Goal: Task Accomplishment & Management: Manage account settings

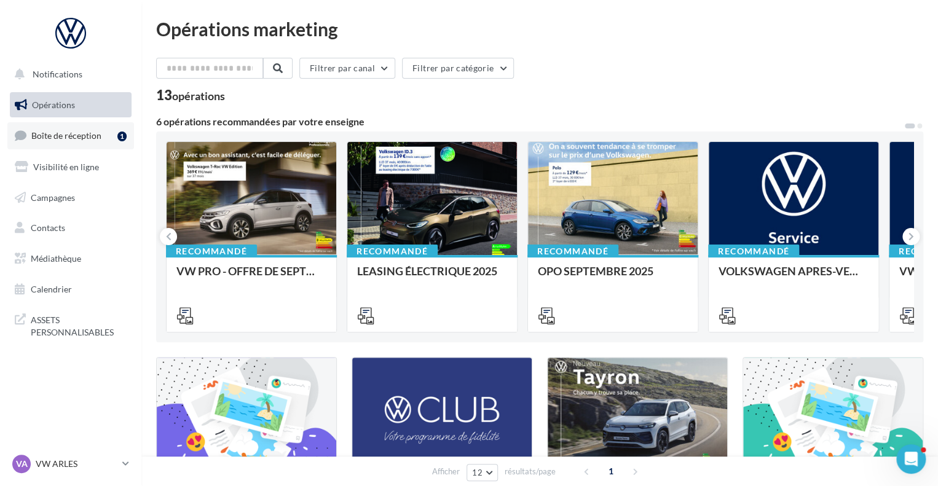
click at [91, 142] on link "Boîte de réception 1" at bounding box center [70, 135] width 127 height 26
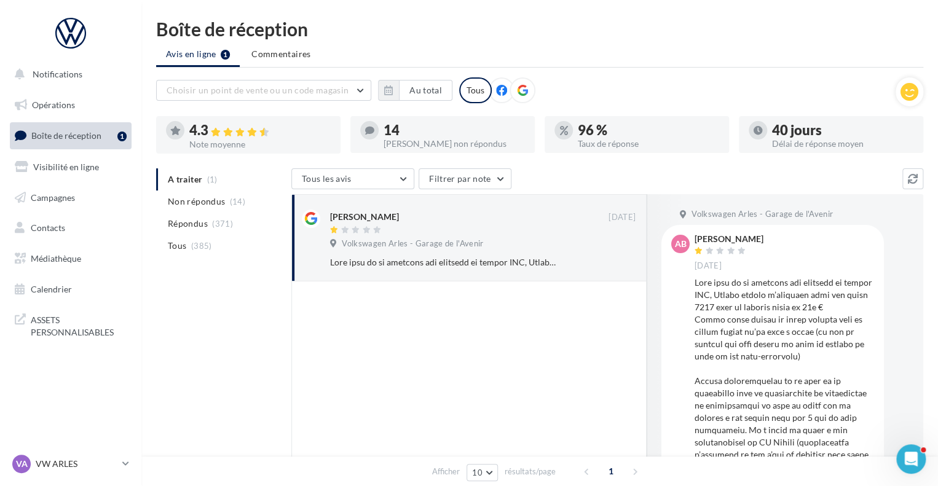
click at [63, 409] on nav "Notifications Opérations Boîte de réception 1 Visibilité en ligne Campagnes Con…" at bounding box center [70, 243] width 141 height 486
